Goal: Task Accomplishment & Management: Manage account settings

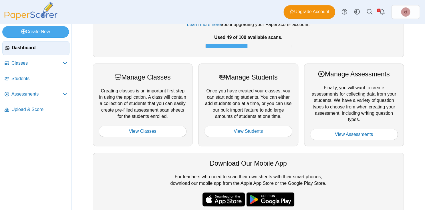
scroll to position [42, 0]
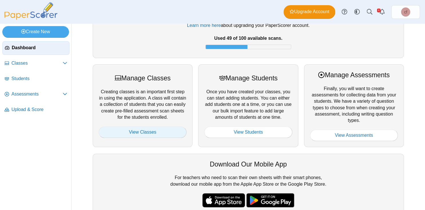
click at [169, 130] on link "View Classes" at bounding box center [143, 131] width 88 height 11
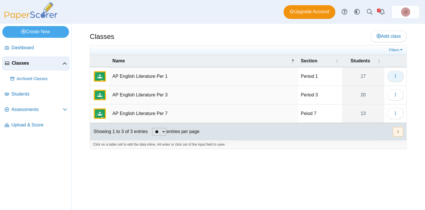
click at [401, 75] on button "button" at bounding box center [395, 76] width 17 height 11
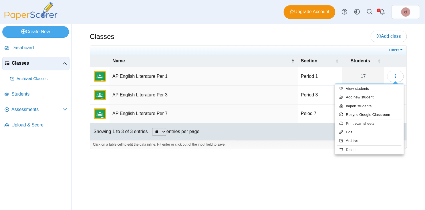
click at [147, 74] on td "AP English Literature Per 1" at bounding box center [203, 76] width 188 height 19
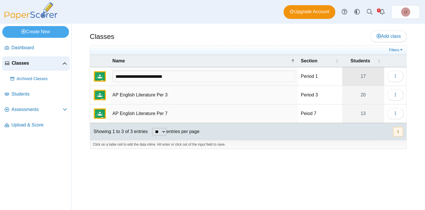
click at [362, 75] on link "17" at bounding box center [363, 76] width 42 height 18
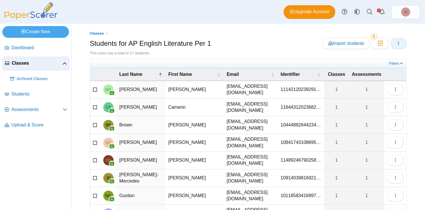
click at [398, 43] on icon "button" at bounding box center [398, 43] width 5 height 5
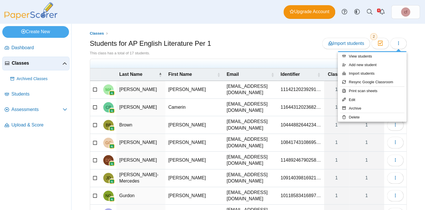
click at [254, 51] on div "This class has a total of 17 students." at bounding box center [248, 53] width 317 height 5
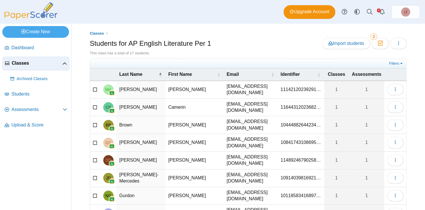
click at [212, 52] on div "This class has a total of 17 students." at bounding box center [248, 53] width 317 height 5
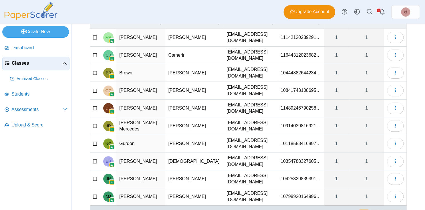
scroll to position [52, 0]
drag, startPoint x: 85, startPoint y: 15, endPoint x: 329, endPoint y: 198, distance: 304.8
click at [329, 198] on div "Dashboard Classes Archived classes Students" at bounding box center [212, 105] width 425 height 210
copy label "entries per page"
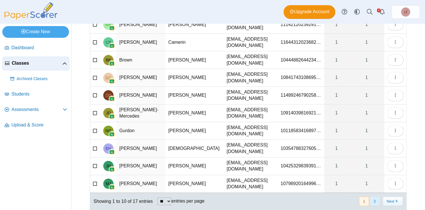
click at [378, 196] on button "2" at bounding box center [374, 200] width 10 height 9
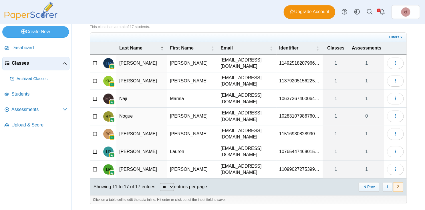
scroll to position [14, 0]
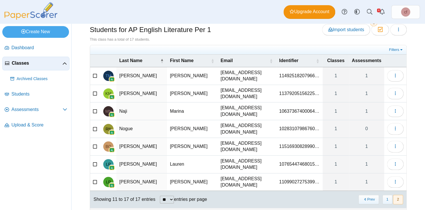
drag, startPoint x: 99, startPoint y: 59, endPoint x: 172, endPoint y: 114, distance: 91.4
click at [172, 114] on table "Last Name First Name Email Identifier Classes Assessments [PERSON_NAME] [PERSON…" at bounding box center [248, 123] width 316 height 136
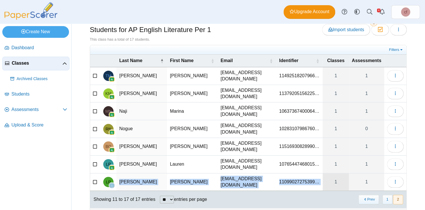
drag, startPoint x: 91, startPoint y: 28, endPoint x: 329, endPoint y: 172, distance: 277.9
click at [329, 172] on span "Students for AP English Literature Per 1 Import students Moderation 2 This clas…" at bounding box center [248, 123] width 317 height 198
copy tr "[PERSON_NAME] [EMAIL_ADDRESS][DOMAIN_NAME] 11099027275399…"
click at [305, 39] on div "This class has a total of 17 students." at bounding box center [248, 39] width 317 height 5
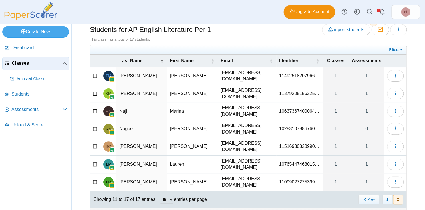
click at [306, 73] on span "11492518207966…" at bounding box center [299, 75] width 40 height 5
click at [312, 102] on td "10637367400064…" at bounding box center [298, 111] width 47 height 18
type input "**********"
drag, startPoint x: 322, startPoint y: 57, endPoint x: 344, endPoint y: 57, distance: 22.3
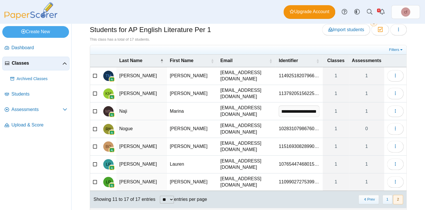
click at [344, 57] on tr "Last Name First Name Email Identifier Classes Assessments" at bounding box center [248, 61] width 316 height 12
click at [281, 43] on div "Classes Students for AP English Literature Per 1 Import students Moderation 2" at bounding box center [248, 119] width 317 height 205
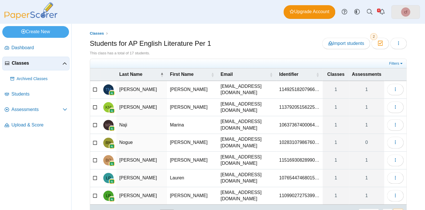
click at [408, 11] on span "cf" at bounding box center [405, 11] width 9 height 9
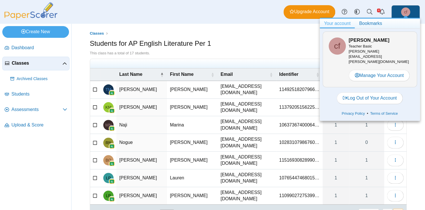
click at [258, 46] on div "Students for AP English Literature Per 1 Import students Moderation 2" at bounding box center [248, 44] width 317 height 13
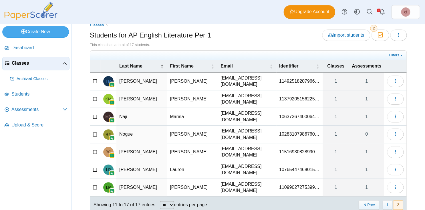
scroll to position [9, 0]
click at [397, 37] on span "button" at bounding box center [398, 34] width 5 height 5
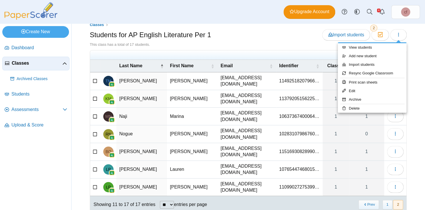
click at [252, 39] on div "Students for AP English Literature Per 1 Import students Moderation 2" at bounding box center [248, 35] width 317 height 13
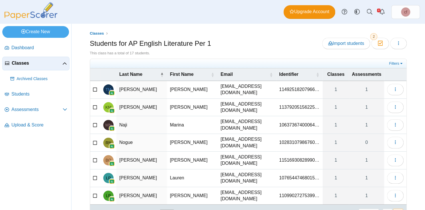
scroll to position [1, 0]
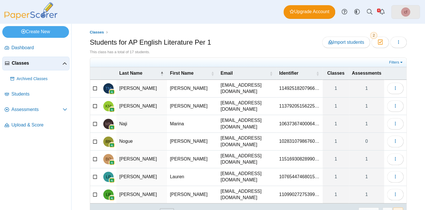
click at [403, 11] on span "cf" at bounding box center [405, 11] width 9 height 9
